Goal: Transaction & Acquisition: Purchase product/service

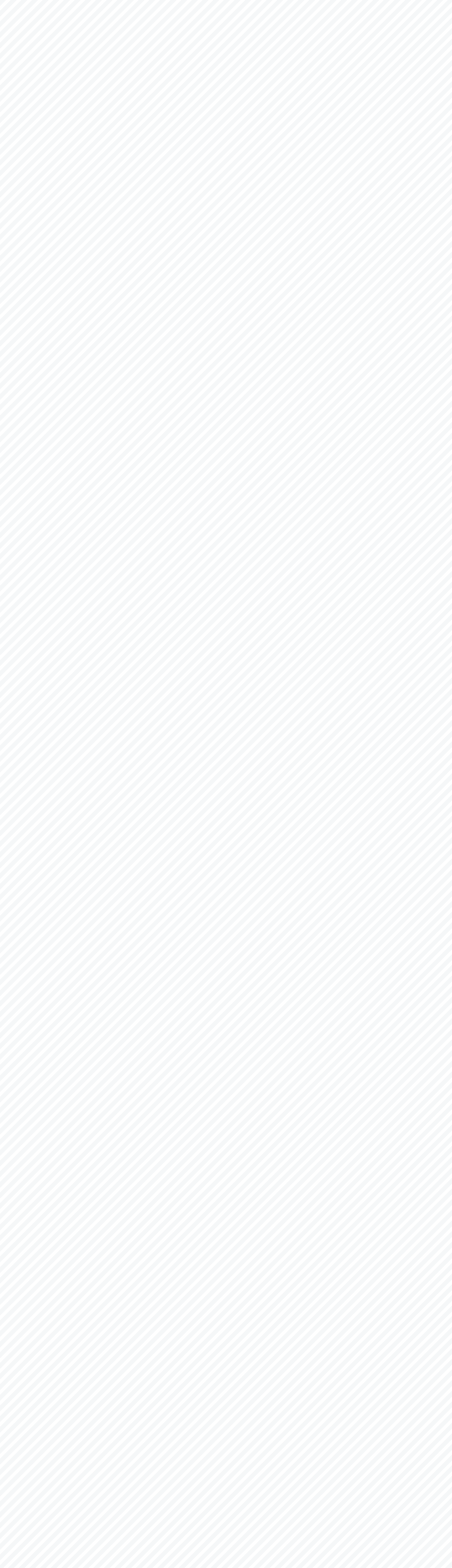
click at [281, 26] on body at bounding box center [226, 784] width 452 height 1568
click at [434, 1552] on body at bounding box center [226, 784] width 452 height 1568
click at [244, 1567] on html at bounding box center [226, 784] width 452 height 1568
click at [26, 96] on body at bounding box center [226, 784] width 452 height 1568
